Goal: Task Accomplishment & Management: Manage account settings

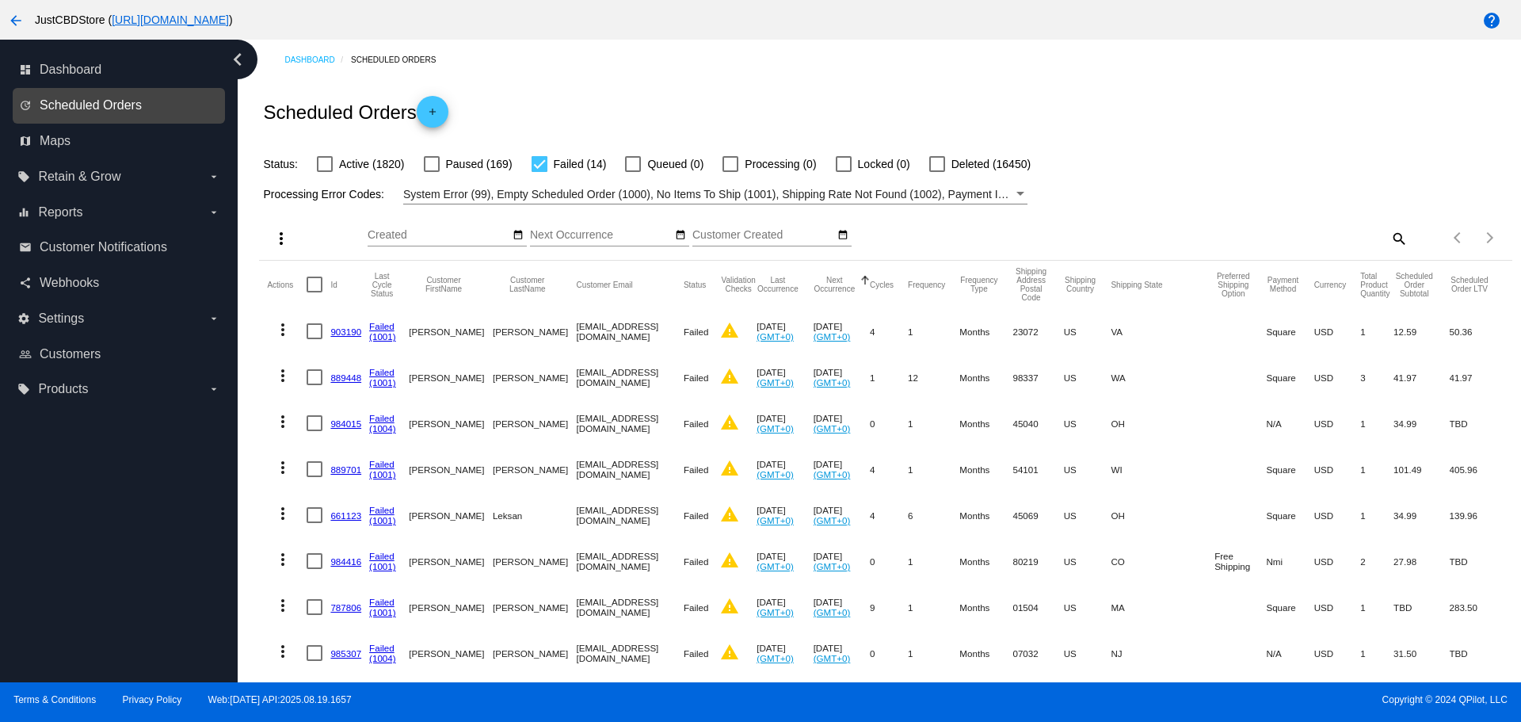
click at [119, 104] on span "Scheduled Orders" at bounding box center [91, 105] width 102 height 14
click at [1389, 244] on mat-icon "search" at bounding box center [1398, 238] width 19 height 25
click at [1130, 241] on input "Search" at bounding box center [1252, 235] width 312 height 13
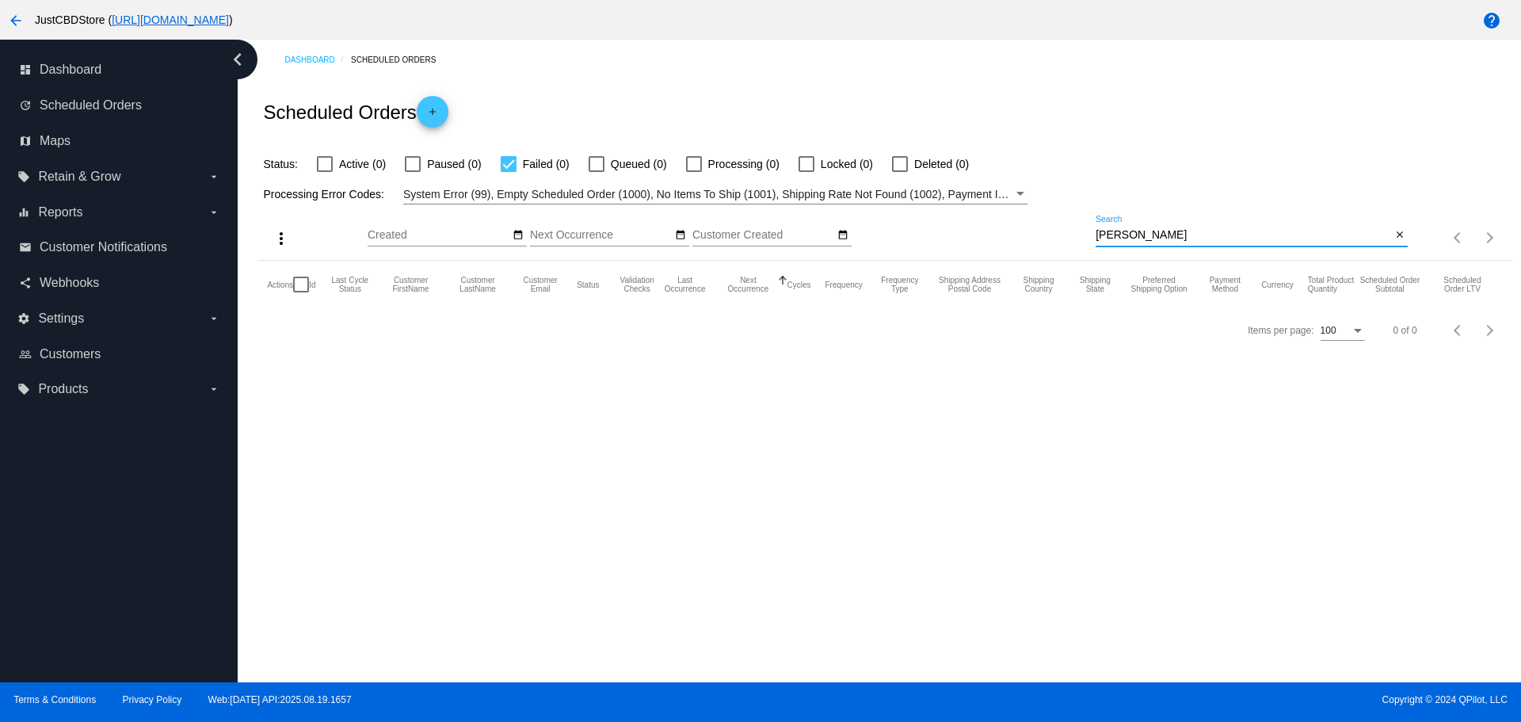
click at [1163, 236] on input "[PERSON_NAME]" at bounding box center [1243, 235] width 295 height 13
drag, startPoint x: 1121, startPoint y: 234, endPoint x: 1066, endPoint y: 246, distance: 56.7
click at [1066, 246] on div "more_vert Aug Jan Feb Mar [DATE]" at bounding box center [885, 232] width 1252 height 56
drag, startPoint x: 1130, startPoint y: 236, endPoint x: 1025, endPoint y: 234, distance: 105.4
click at [1026, 234] on div "more_vert Aug Jan Feb Mar [DATE]" at bounding box center [885, 232] width 1252 height 56
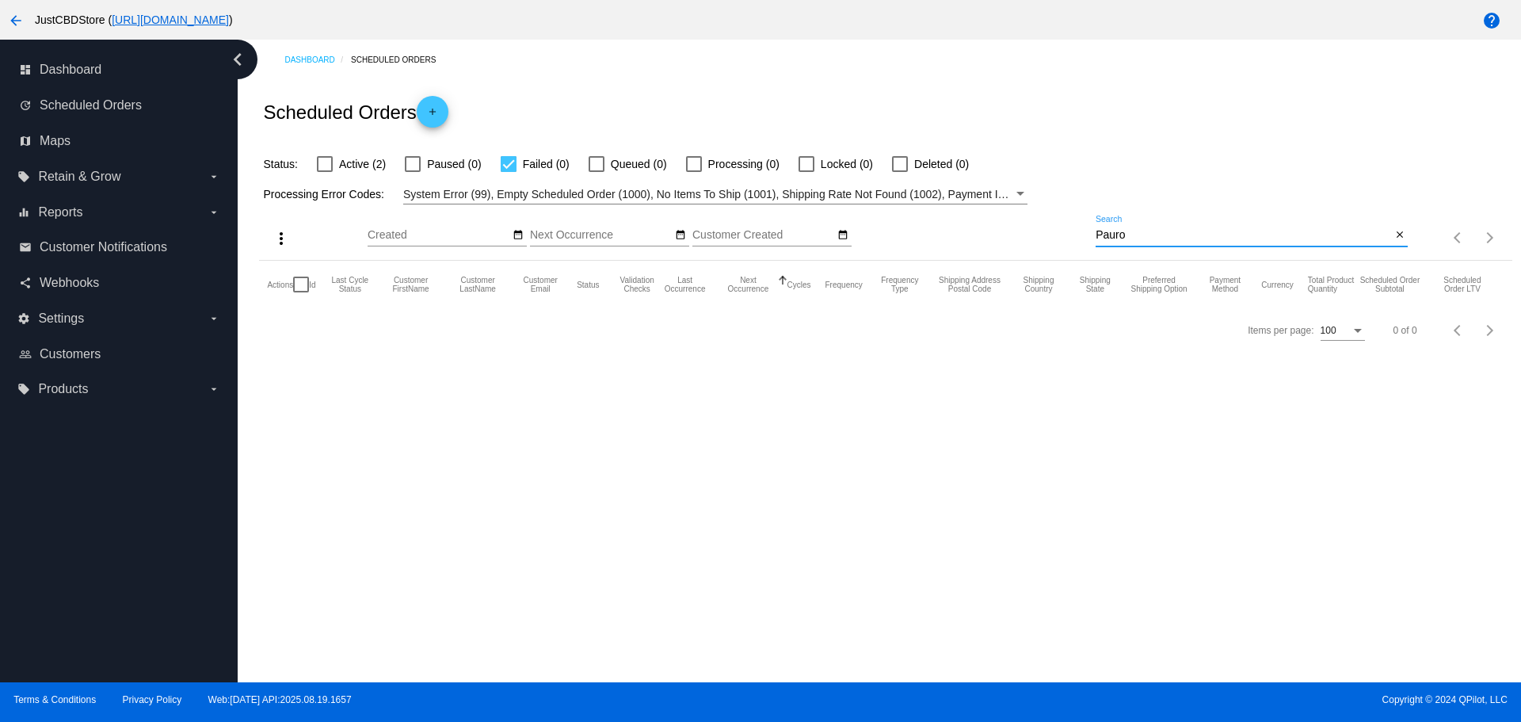
paste input "[EMAIL_ADDRESS][DOMAIN_NAME]"
click at [1097, 238] on input "[EMAIL_ADDRESS][DOMAIN_NAME]" at bounding box center [1243, 235] width 295 height 13
type input "[EMAIL_ADDRESS][DOMAIN_NAME]"
click at [319, 164] on div at bounding box center [325, 164] width 16 height 16
click at [324, 172] on input "Active (2)" at bounding box center [324, 172] width 1 height 1
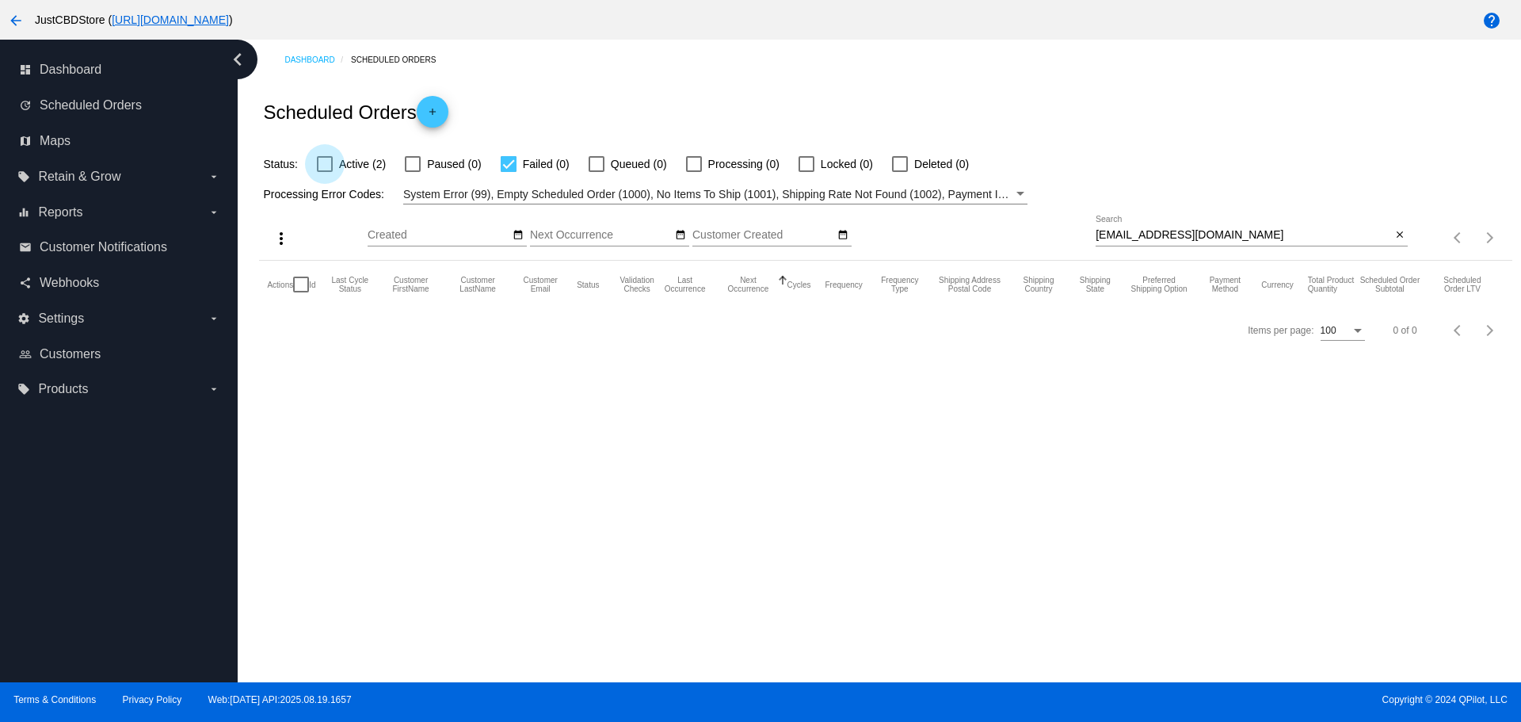
checkbox input "true"
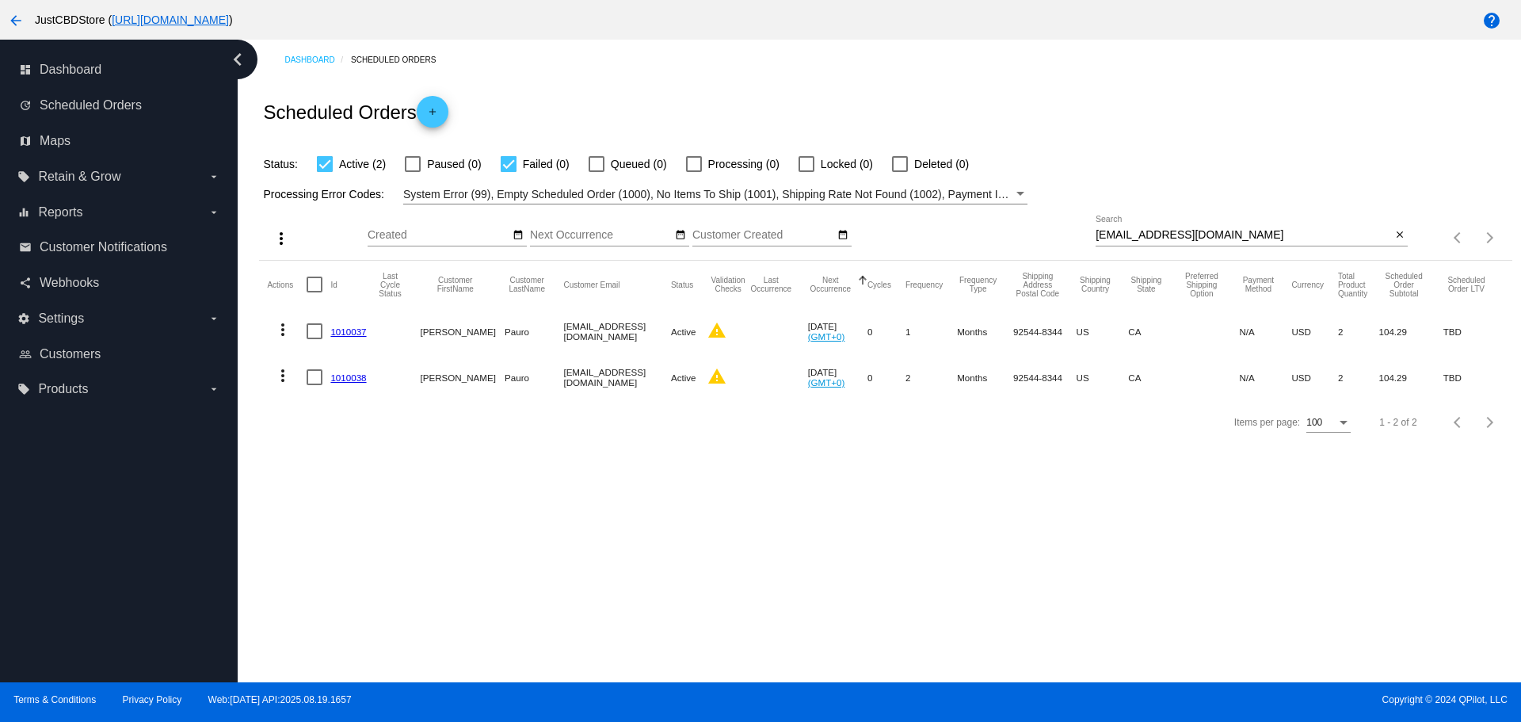
click at [313, 331] on div at bounding box center [315, 331] width 16 height 16
click at [314, 339] on input "checkbox" at bounding box center [314, 339] width 1 height 1
checkbox input "true"
click at [285, 334] on mat-icon "more_vert" at bounding box center [282, 329] width 19 height 19
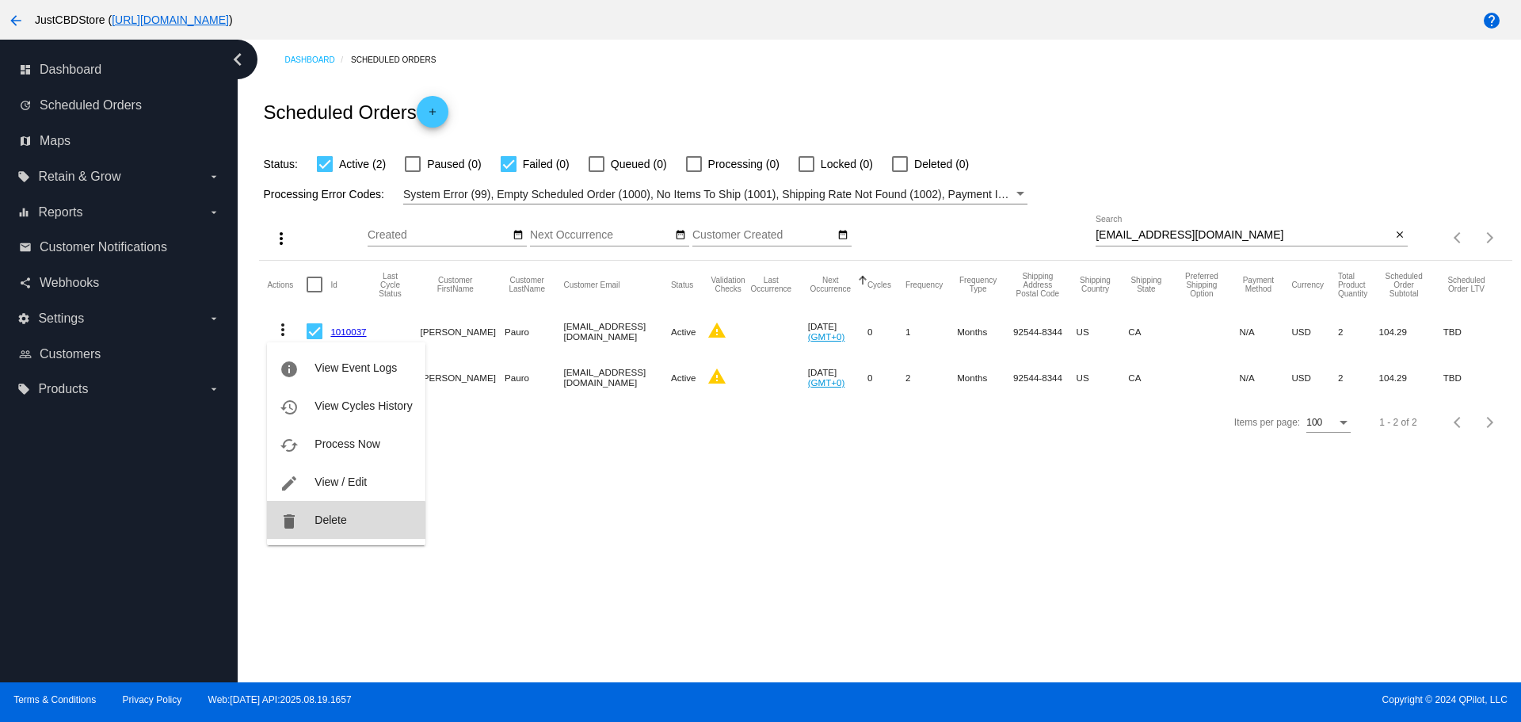
click at [336, 526] on span "Delete" at bounding box center [331, 519] width 32 height 13
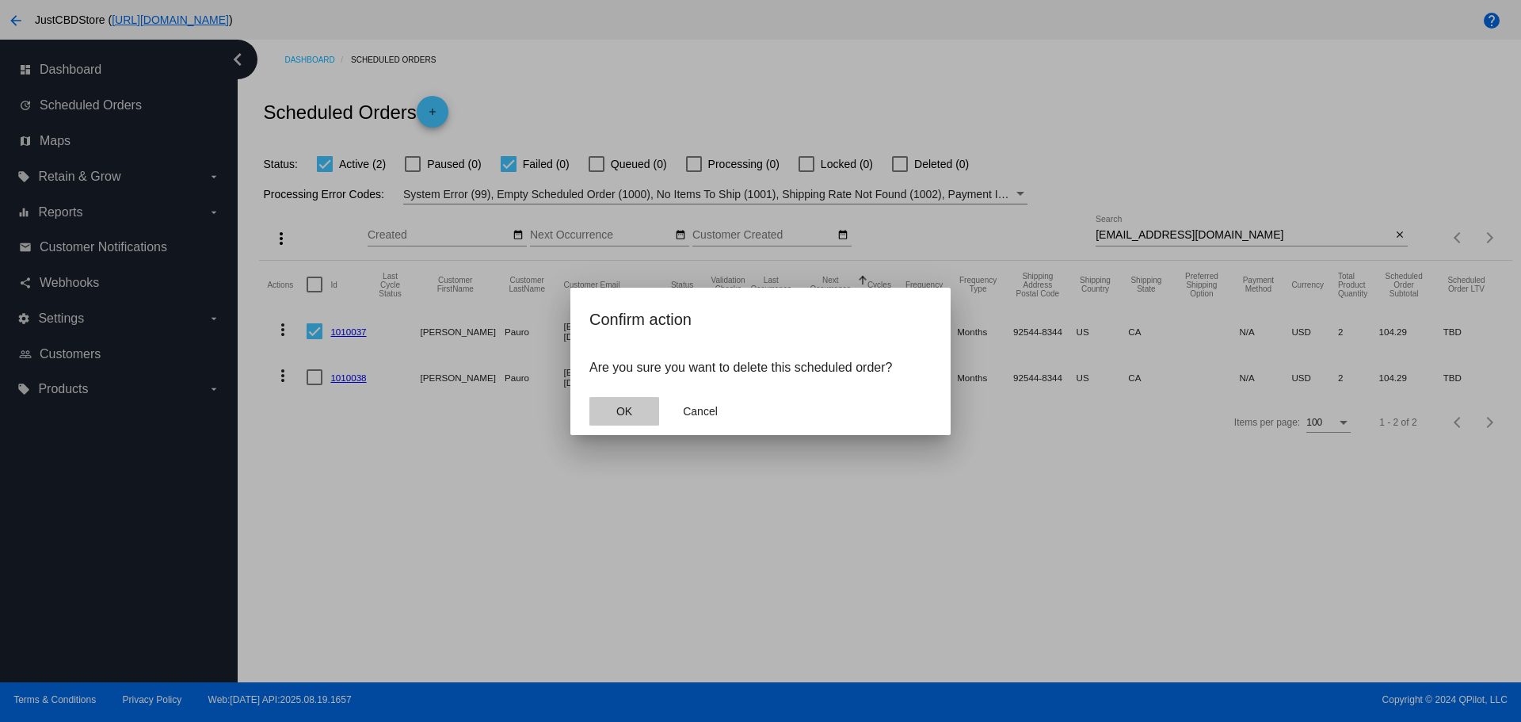
click at [640, 406] on button "OK" at bounding box center [624, 411] width 70 height 29
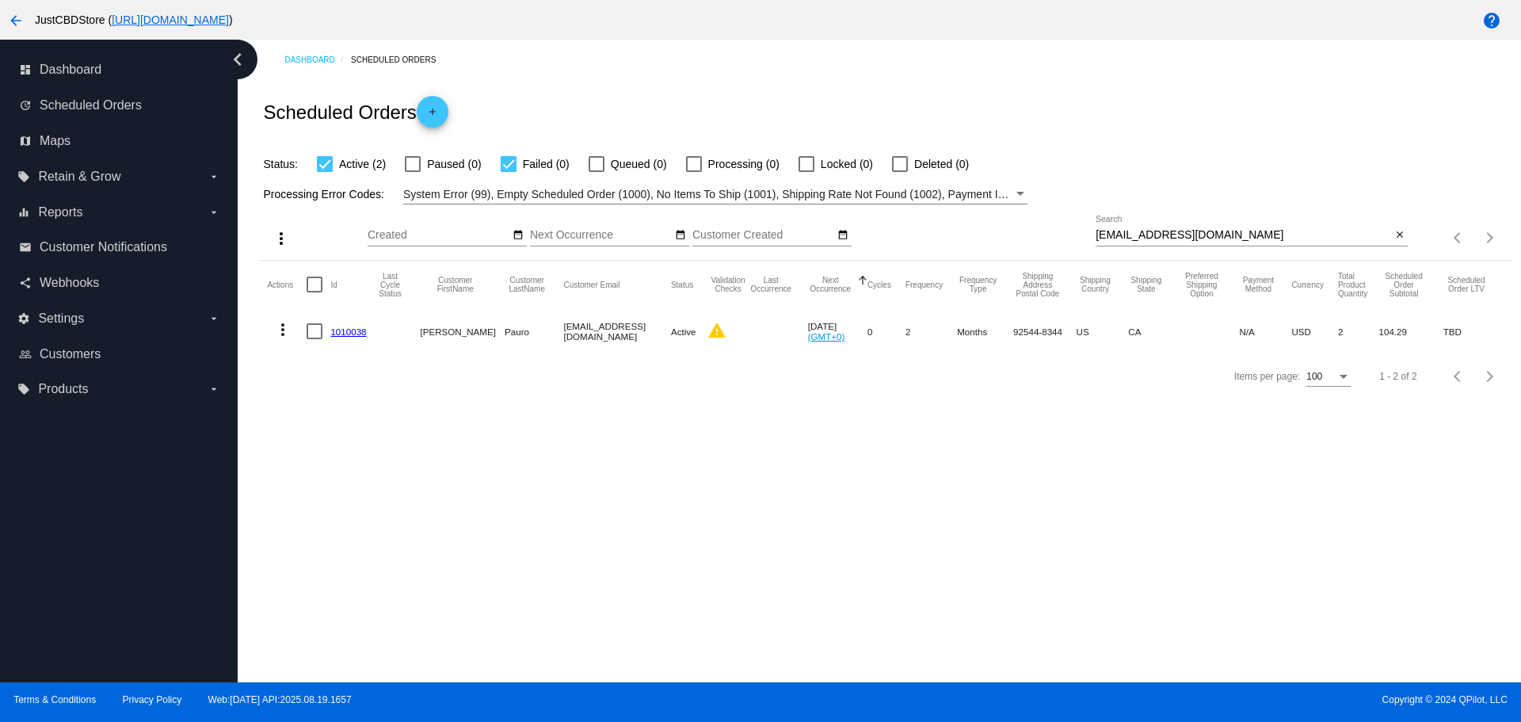
click at [353, 333] on link "1010038" at bounding box center [348, 331] width 36 height 10
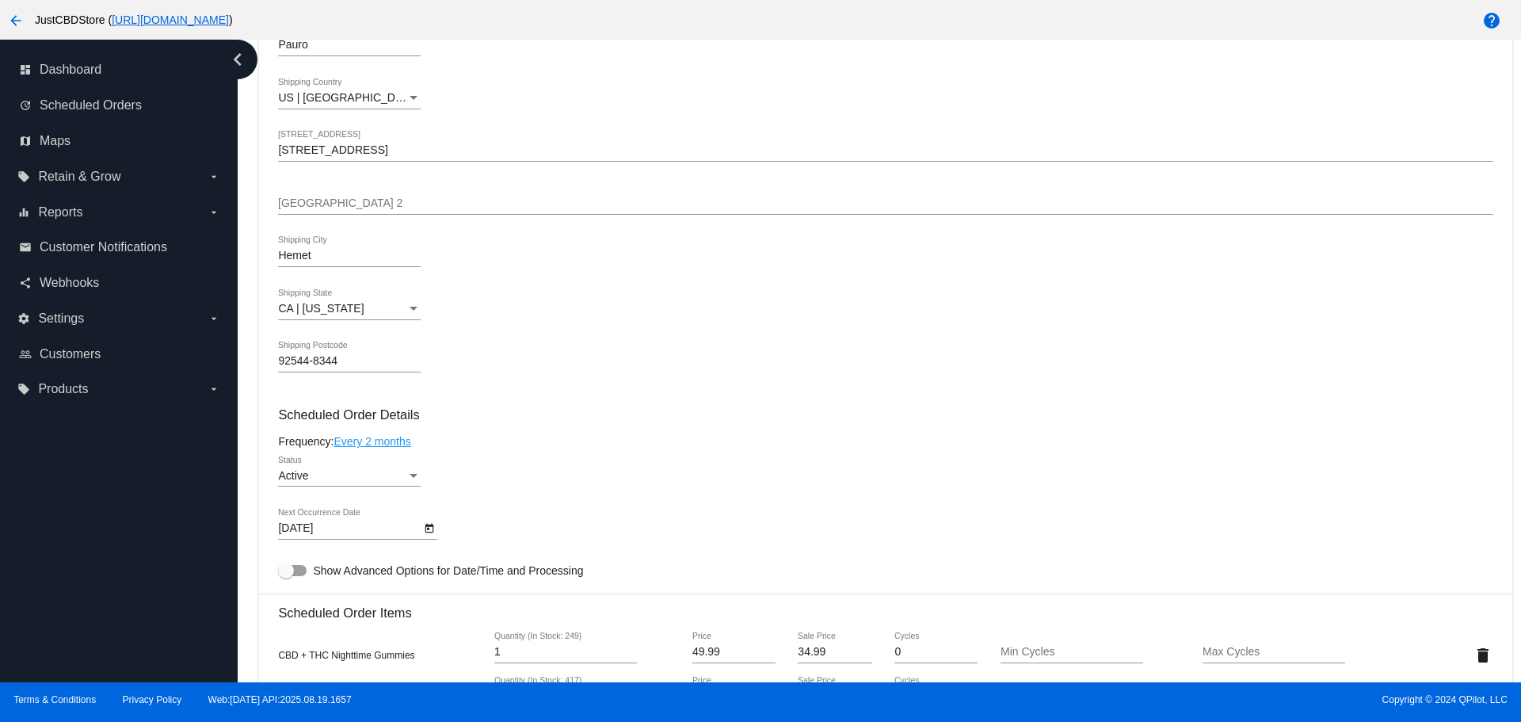
scroll to position [347, 0]
